Goal: Transaction & Acquisition: Purchase product/service

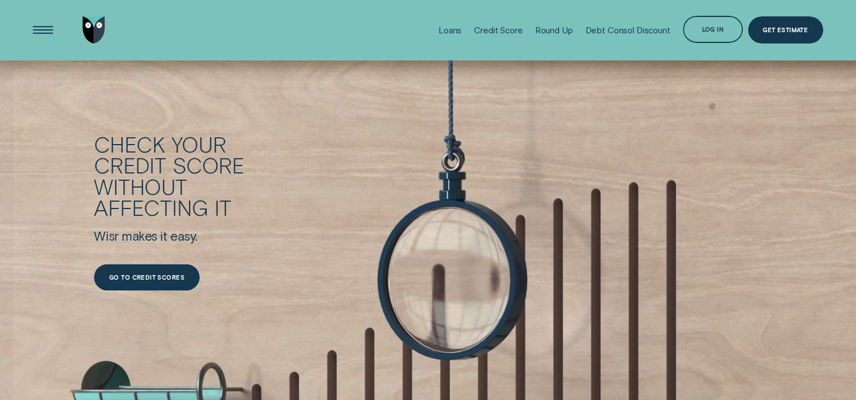
scroll to position [1527, 0]
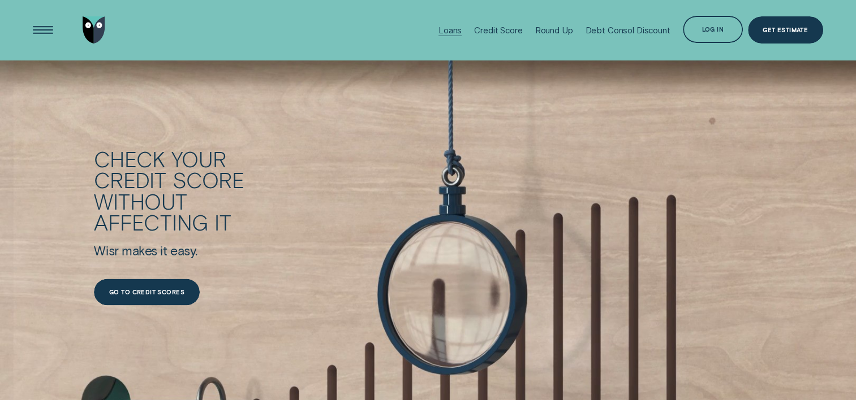
click at [457, 30] on div "Loans" at bounding box center [449, 30] width 23 height 11
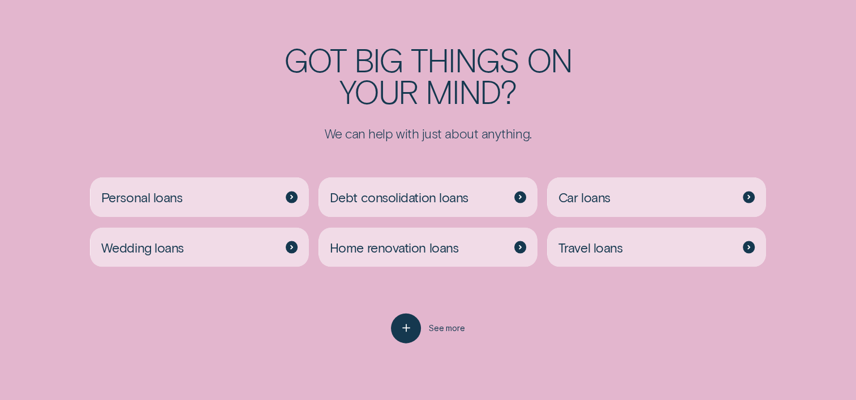
scroll to position [2376, 0]
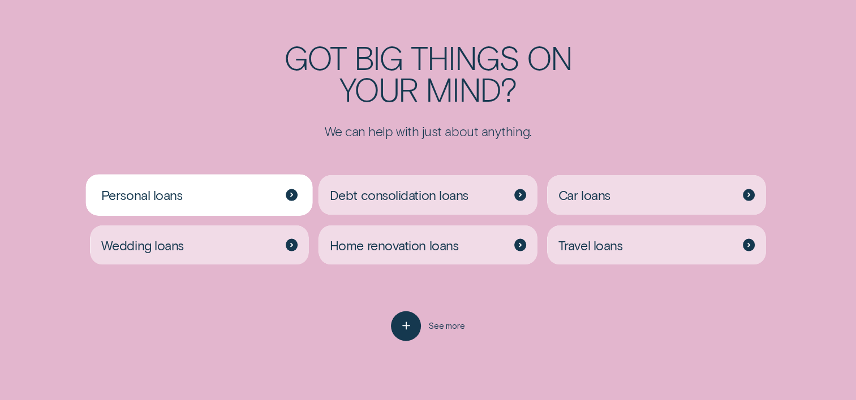
click at [261, 204] on div "Personal loans" at bounding box center [199, 195] width 218 height 40
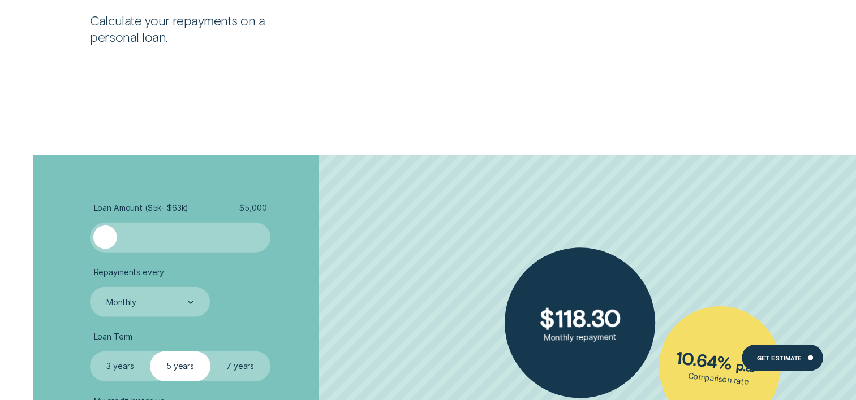
scroll to position [2772, 0]
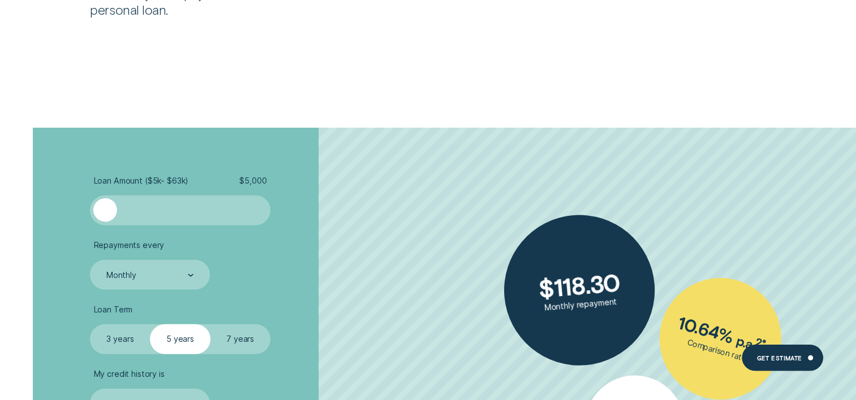
click at [262, 206] on div at bounding box center [261, 211] width 12 height 24
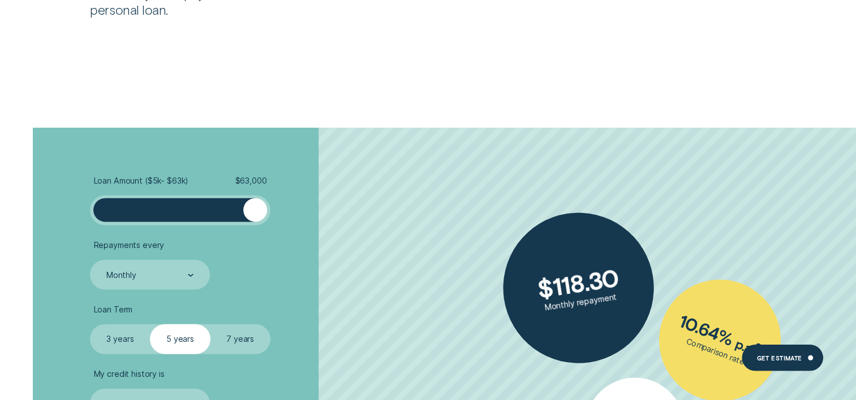
drag, startPoint x: 100, startPoint y: 204, endPoint x: 283, endPoint y: 197, distance: 183.4
click at [283, 197] on li "Loan Amount ( $5k - $63k ) $ 63,000" at bounding box center [227, 201] width 275 height 50
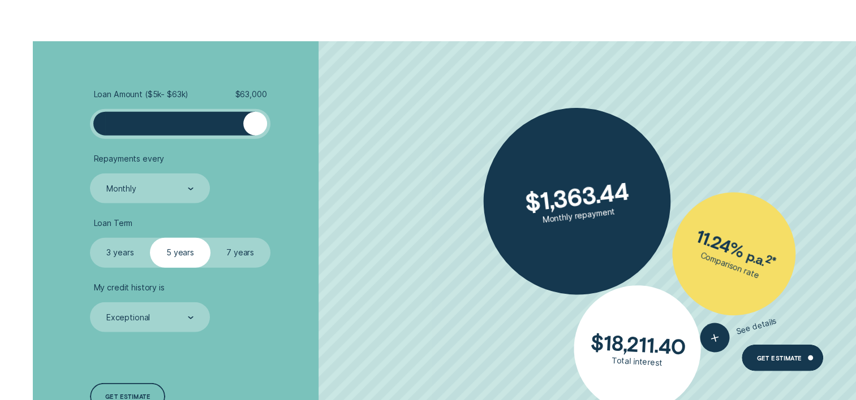
scroll to position [2885, 0]
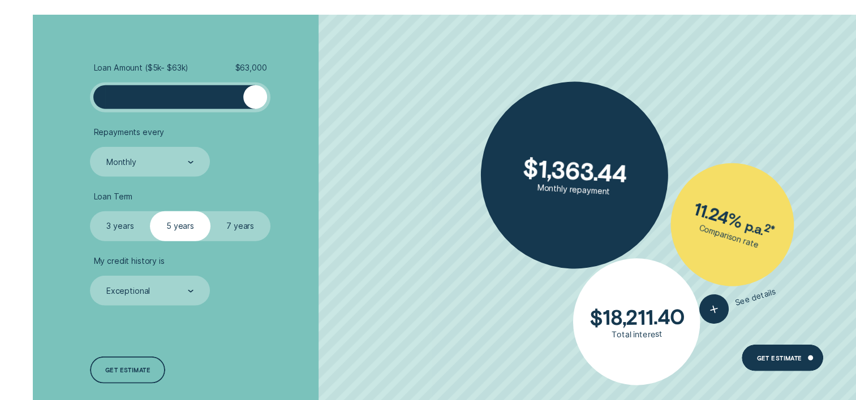
click at [248, 230] on label "7 years" at bounding box center [240, 227] width 60 height 30
click at [210, 212] on input "7 years" at bounding box center [210, 212] width 0 height 0
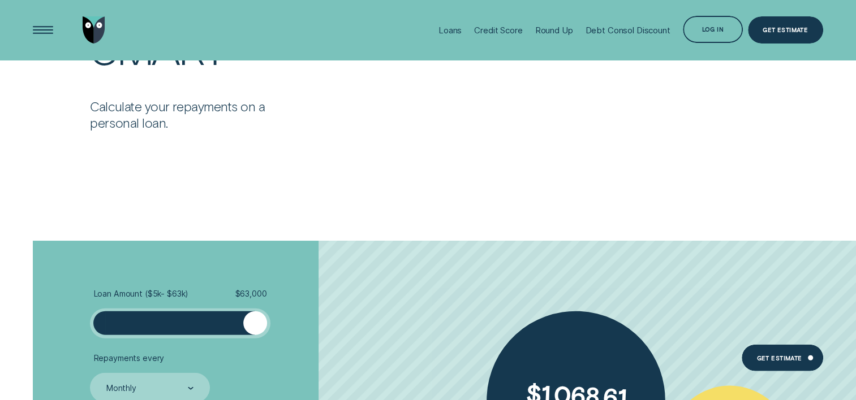
scroll to position [2602, 0]
